Goal: Task Accomplishment & Management: Complete application form

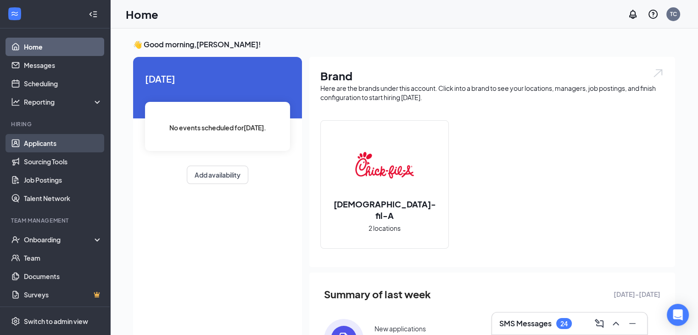
click at [53, 140] on link "Applicants" at bounding box center [63, 143] width 79 height 18
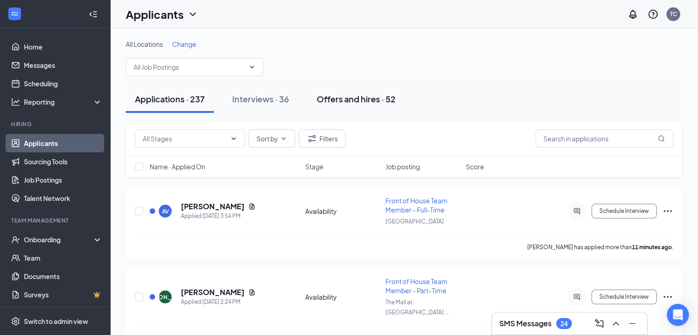
click at [345, 100] on div "Offers and hires · 52" at bounding box center [356, 98] width 79 height 11
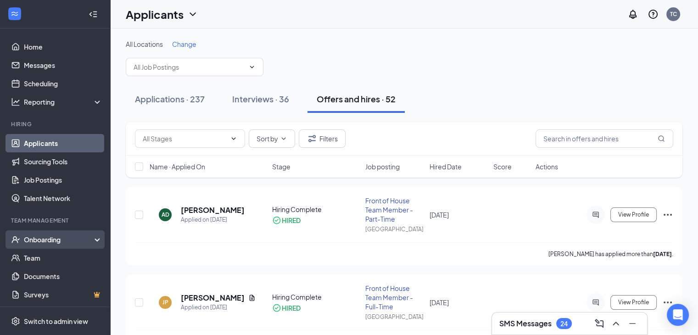
click at [62, 248] on div "Onboarding" at bounding box center [55, 240] width 110 height 18
click at [61, 255] on link "Overview" at bounding box center [63, 258] width 79 height 18
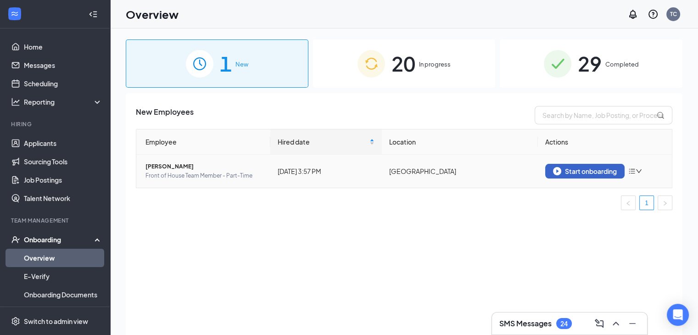
click at [584, 169] on div "Start onboarding" at bounding box center [585, 171] width 64 height 8
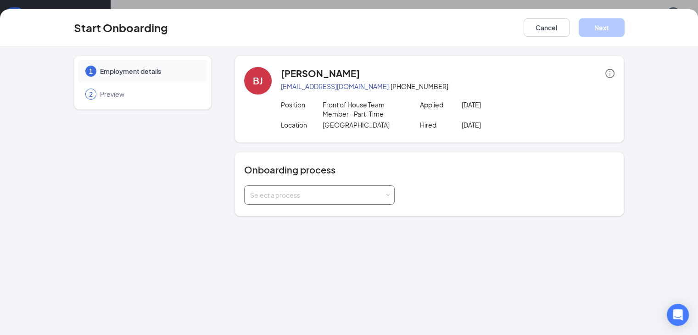
click at [272, 195] on div "Select a process" at bounding box center [317, 195] width 135 height 9
click at [270, 217] on span "Team Member Onboarding" at bounding box center [265, 214] width 81 height 8
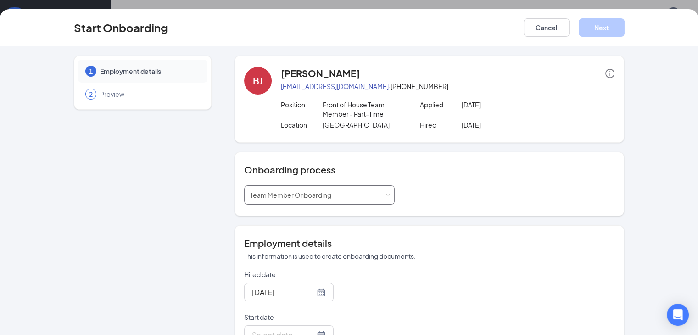
scroll to position [140, 0]
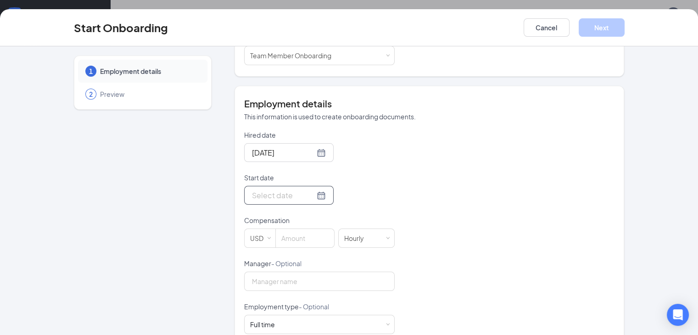
click at [252, 199] on input "Start date" at bounding box center [283, 195] width 63 height 11
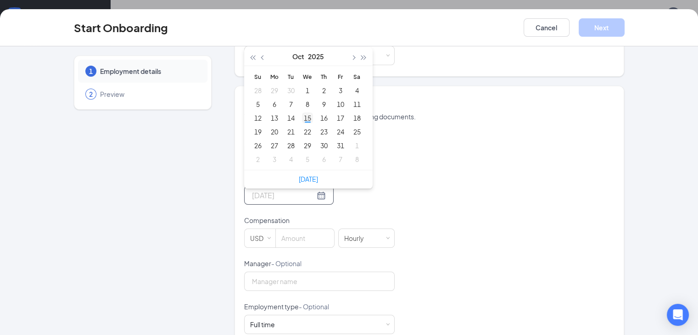
type input "[DATE]"
click at [302, 118] on div "15" at bounding box center [307, 118] width 11 height 11
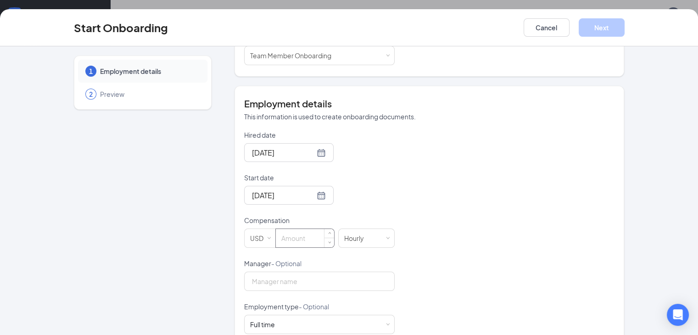
click at [276, 235] on input at bounding box center [305, 238] width 58 height 18
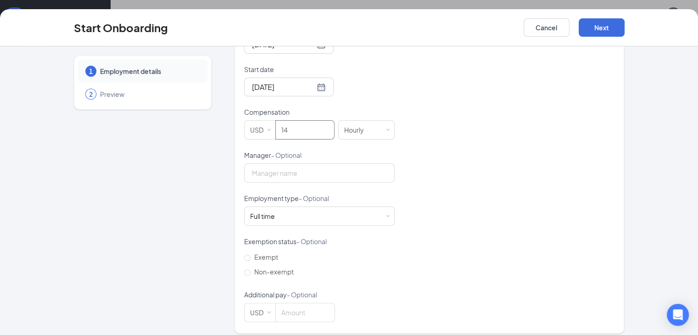
scroll to position [252, 0]
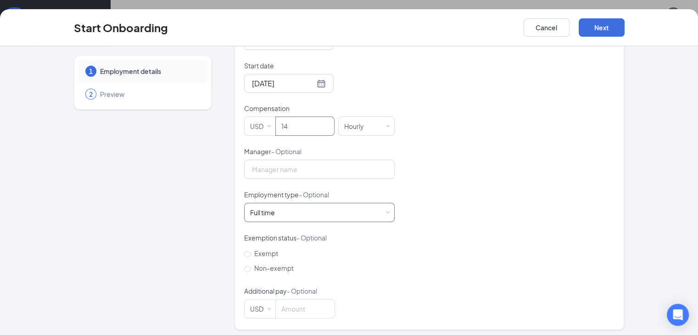
type input "14"
click at [282, 206] on div "Full time Works 30+ hours per week and is reasonably expected to work" at bounding box center [319, 212] width 139 height 18
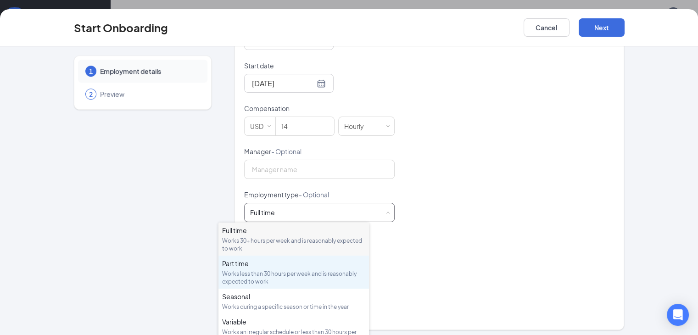
click at [285, 276] on div "Works less than 30 hours per week and is reasonably expected to work" at bounding box center [293, 278] width 143 height 16
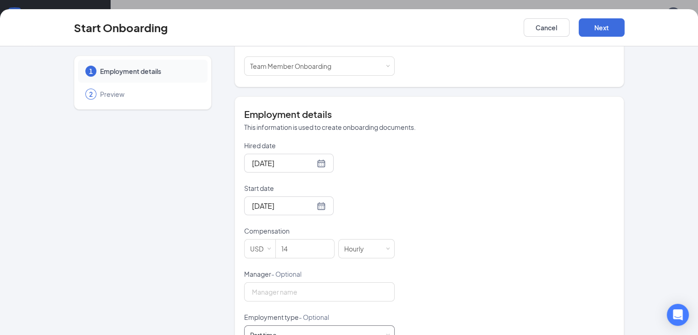
scroll to position [255, 0]
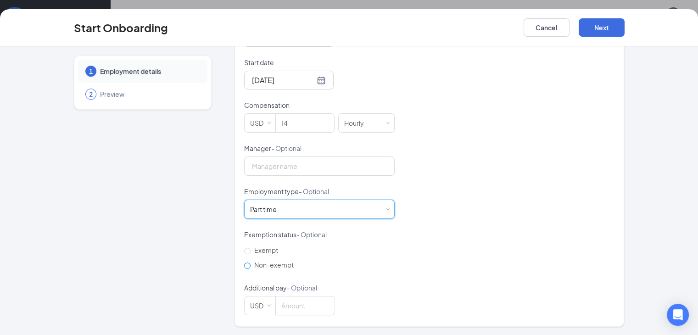
click at [244, 271] on label "Non-exempt" at bounding box center [270, 265] width 53 height 15
click at [244, 269] on input "Non-exempt" at bounding box center [247, 266] width 6 height 6
radio input "true"
click at [625, 32] on button "Next" at bounding box center [602, 27] width 46 height 18
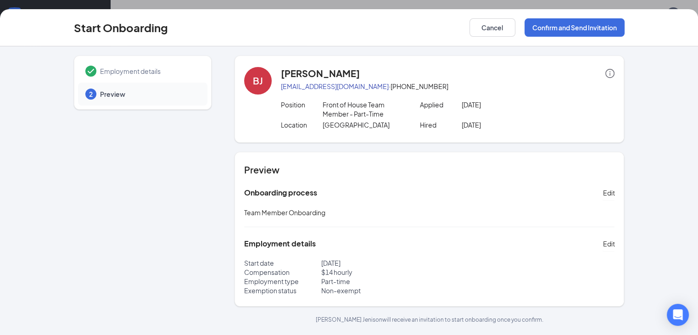
scroll to position [0, 0]
click at [625, 32] on button "Confirm and Send Invitation" at bounding box center [575, 27] width 100 height 18
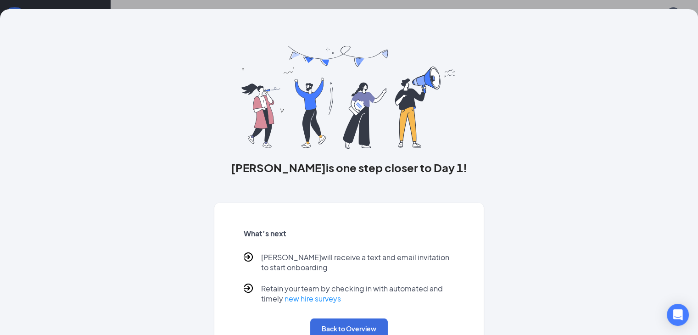
click at [621, 10] on div "[PERSON_NAME] is one step closer to Day 1! What’s next [PERSON_NAME] will recei…" at bounding box center [350, 186] width 588 height 355
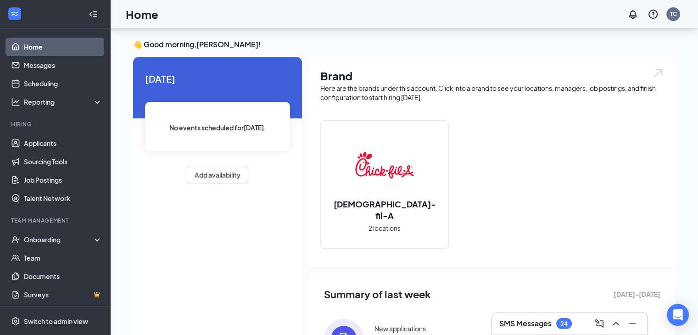
scroll to position [113, 0]
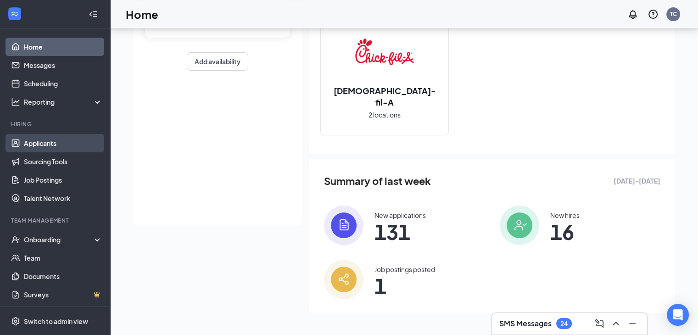
click at [54, 139] on link "Applicants" at bounding box center [63, 143] width 79 height 18
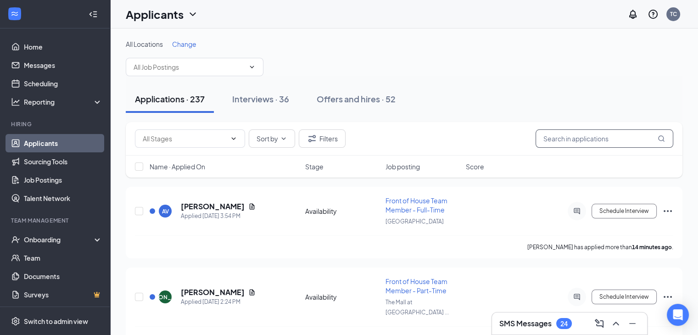
click at [559, 142] on input "text" at bounding box center [605, 138] width 138 height 18
type input "d"
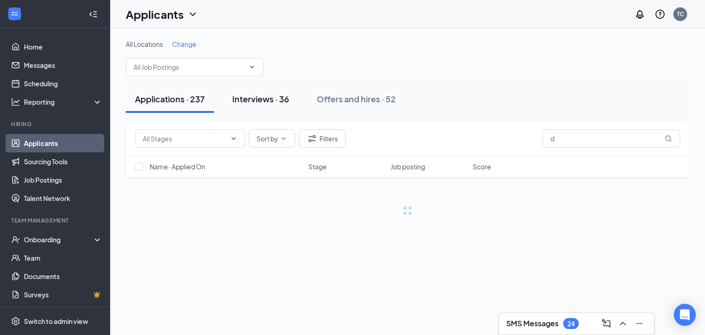
click at [273, 99] on div "Interviews · 36" at bounding box center [260, 98] width 57 height 11
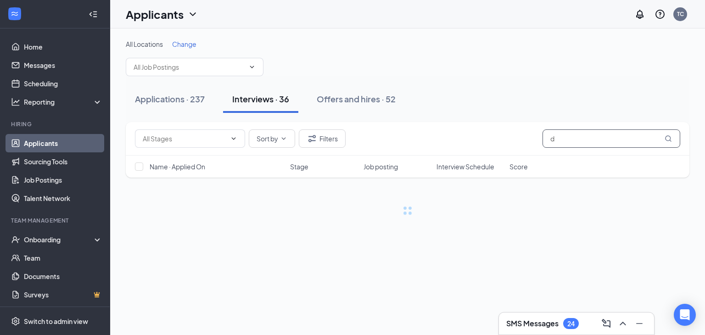
click at [582, 136] on input "d" at bounding box center [612, 138] width 138 height 18
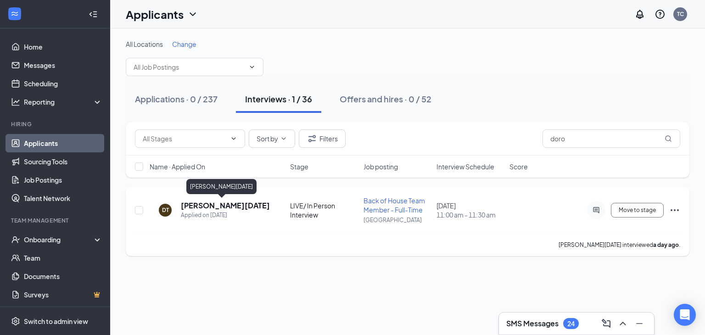
click at [230, 203] on h5 "Dorothee Toussaint" at bounding box center [225, 206] width 89 height 10
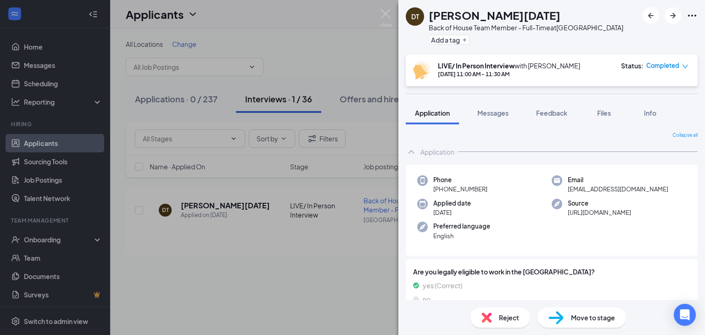
click at [332, 259] on div "DT Dorothee Toussaint Back of House Team Member - Full-Time at Royal Palm Beach…" at bounding box center [352, 167] width 705 height 335
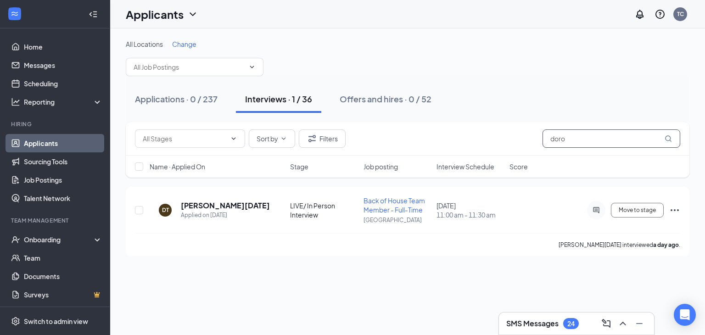
click at [583, 145] on input "doro" at bounding box center [612, 138] width 138 height 18
type input "d"
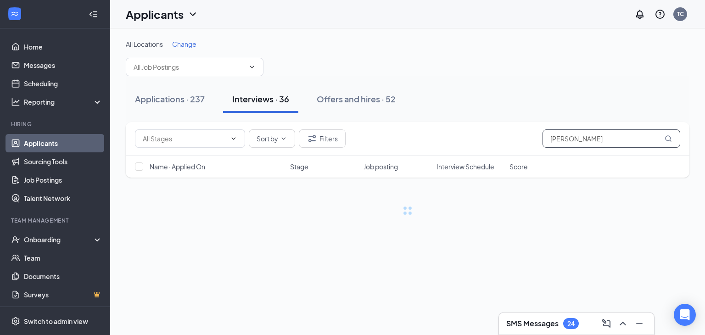
click at [582, 137] on input "jonell" at bounding box center [612, 138] width 138 height 18
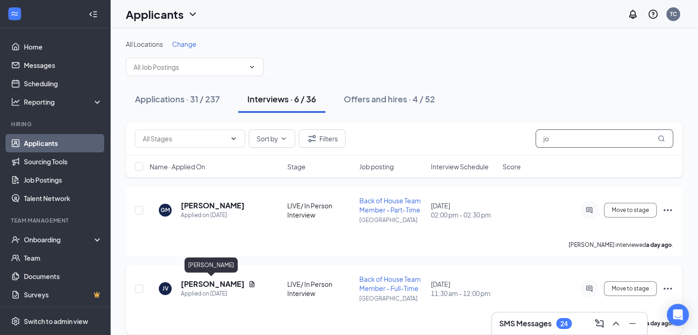
type input "jo"
click at [213, 285] on h5 "Johneil Venelus" at bounding box center [213, 284] width 64 height 10
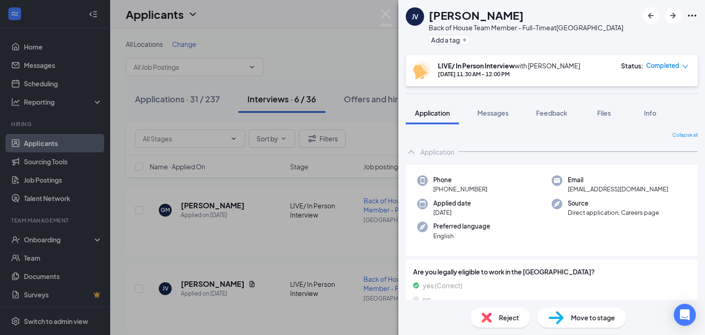
click at [333, 76] on div "JV Johneil Venelus Back of House Team Member - Full-Time at Royal Palm Beach Ad…" at bounding box center [352, 167] width 705 height 335
